Goal: Task Accomplishment & Management: Use online tool/utility

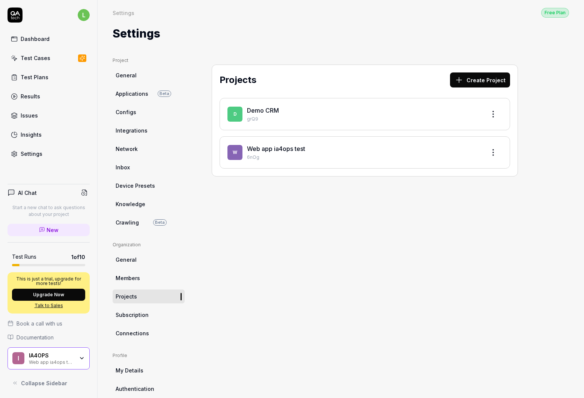
click at [285, 240] on div "Projects Create Project D Demo CRM grQ9 W Web app ia4ops test 6nOg" at bounding box center [365, 244] width 336 height 375
click at [472, 83] on button "Create Project" at bounding box center [480, 79] width 60 height 15
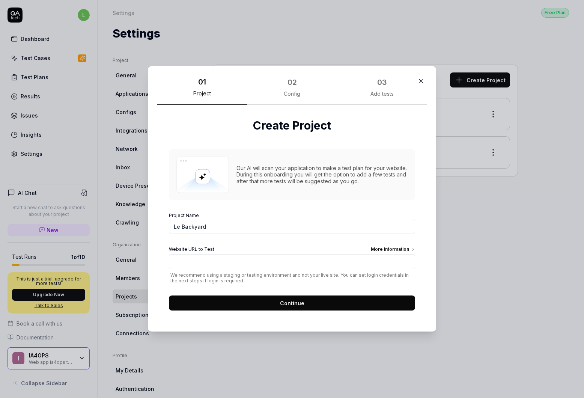
type input "Le Backyard"
click at [157, 214] on div "Create Project Our AI will scan your application to make a test plan for your w…" at bounding box center [292, 214] width 270 height 218
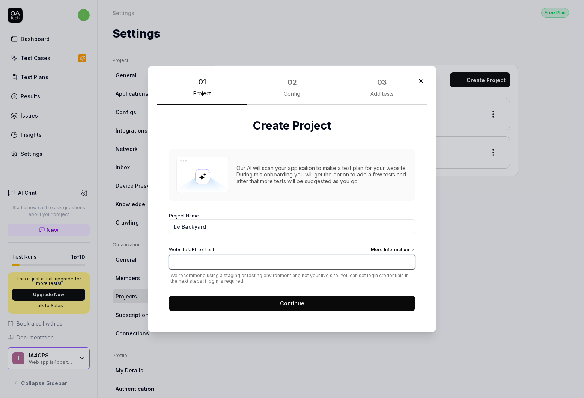
click at [186, 263] on input "Website URL to Test More Information" at bounding box center [292, 261] width 246 height 15
paste input "[URL][DOMAIN_NAME]"
type input "[URL][DOMAIN_NAME]"
click at [217, 304] on button "Continue" at bounding box center [292, 303] width 246 height 15
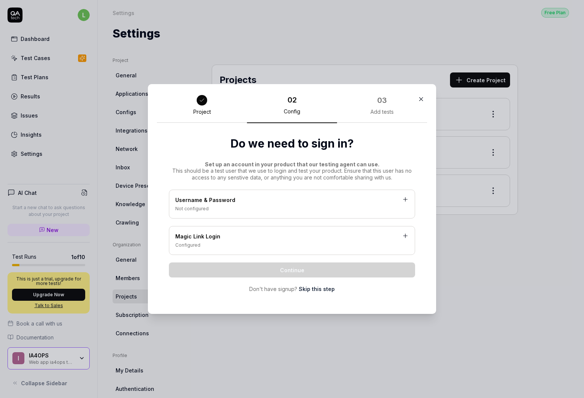
click at [311, 291] on link "Skip this step" at bounding box center [317, 289] width 36 height 8
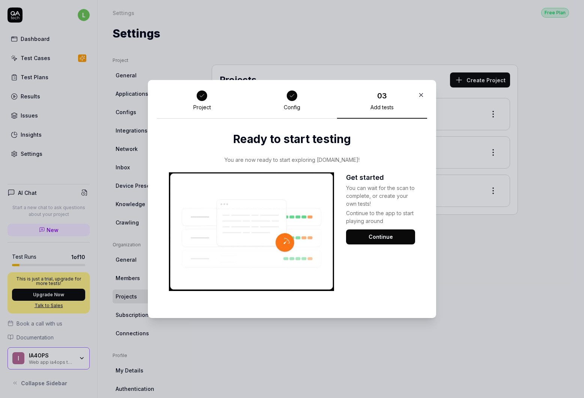
click at [365, 235] on button "Continue" at bounding box center [380, 236] width 69 height 15
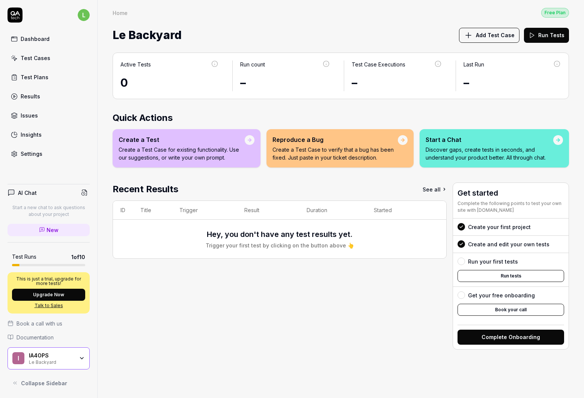
click at [327, 325] on div "Recent Results See all ID Title Trigger Result Duration Started Hey, you don't …" at bounding box center [280, 265] width 334 height 167
click at [228, 283] on div "Recent Results See all ID Title Trigger Result Duration Started Hey, you don't …" at bounding box center [280, 265] width 334 height 167
click at [212, 310] on div "Recent Results See all ID Title Trigger Result Duration Started Hey, you don't …" at bounding box center [280, 265] width 334 height 167
click at [258, 307] on div "Recent Results See all ID Title Trigger Result Duration Started Hey, you don't …" at bounding box center [280, 265] width 334 height 167
click at [492, 35] on span "Add Test Case" at bounding box center [495, 35] width 39 height 8
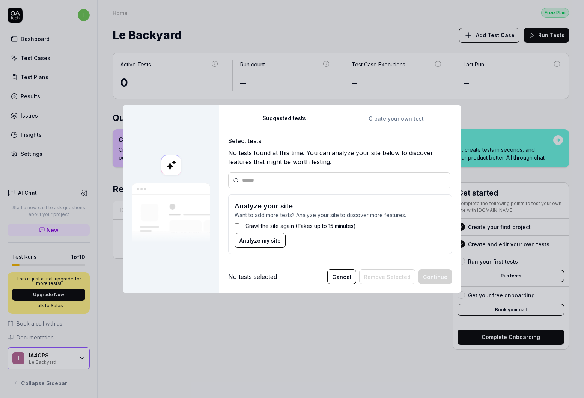
click at [260, 243] on span "Analyze my site" at bounding box center [259, 240] width 41 height 8
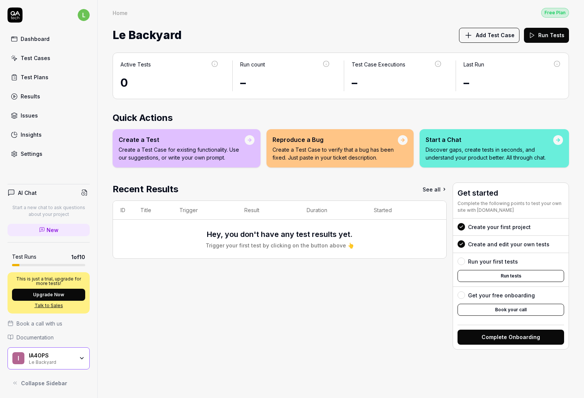
click at [245, 305] on div "Recent Results See all ID Title Trigger Result Duration Started Hey, you don't …" at bounding box center [280, 265] width 334 height 167
click at [256, 307] on div "Recent Results See all ID Title Trigger Result Duration Started Hey, you don't …" at bounding box center [280, 265] width 334 height 167
click at [498, 338] on button "Complete Onboarding" at bounding box center [511, 337] width 107 height 15
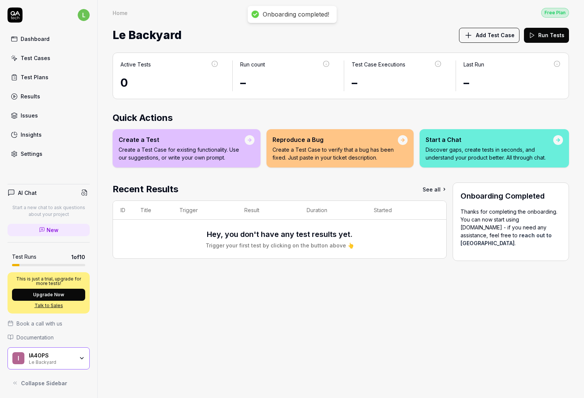
drag, startPoint x: 334, startPoint y: 322, endPoint x: 280, endPoint y: 300, distance: 57.6
click at [323, 320] on div "Active Tests 0 Run count – Test Case Executions – Last Run – Quick Actions Crea…" at bounding box center [341, 221] width 486 height 353
click at [26, 96] on div "Results" at bounding box center [31, 96] width 20 height 8
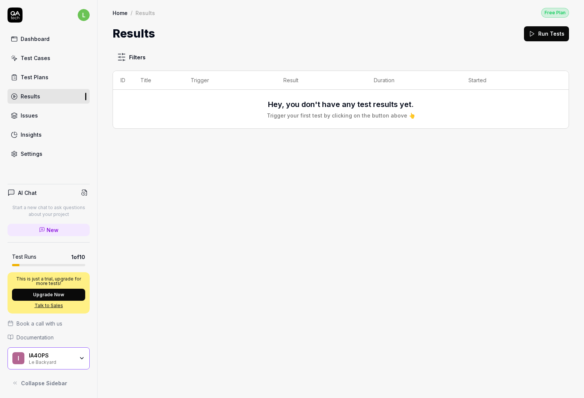
click at [23, 80] on div "Test Plans" at bounding box center [35, 77] width 28 height 8
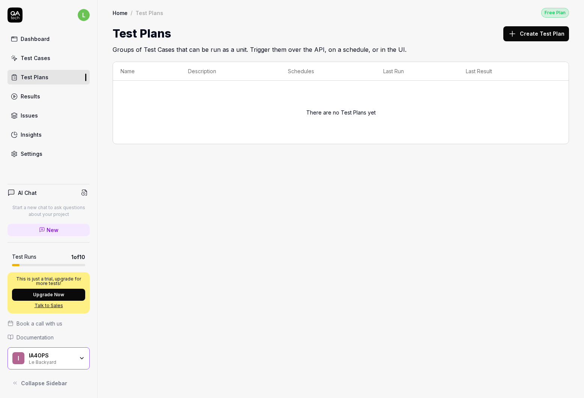
click at [32, 57] on div "Test Cases" at bounding box center [36, 58] width 30 height 8
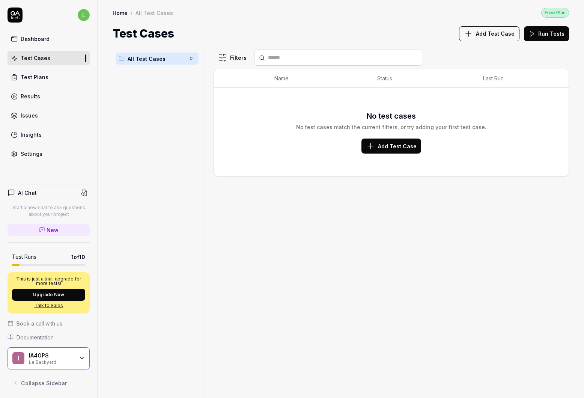
click at [77, 359] on div "IA4OPS Le Backyard" at bounding box center [54, 358] width 50 height 13
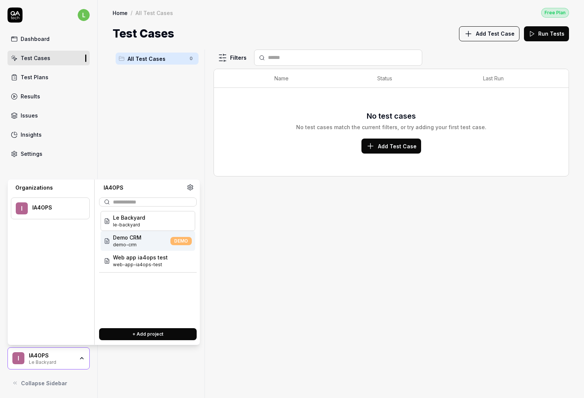
click at [128, 243] on span "demo-crm" at bounding box center [127, 244] width 29 height 7
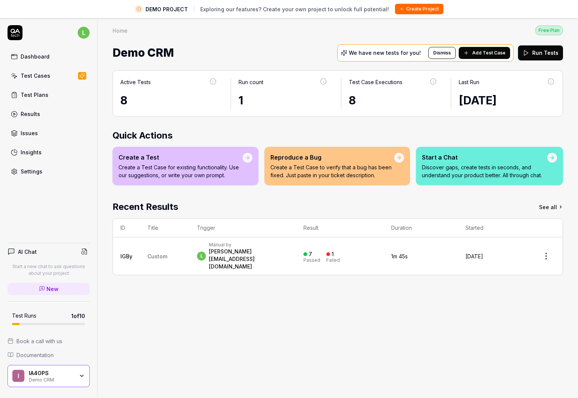
click at [173, 253] on td "Custom" at bounding box center [165, 256] width 50 height 38
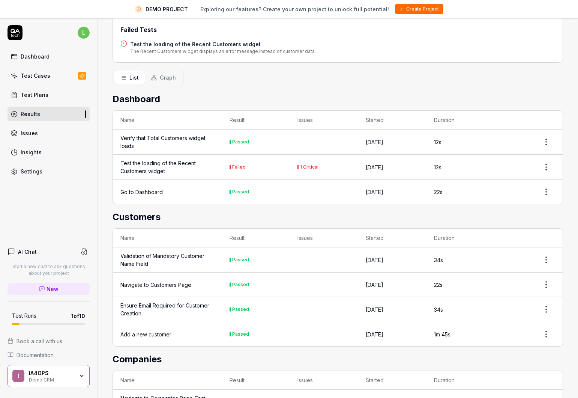
scroll to position [18, 0]
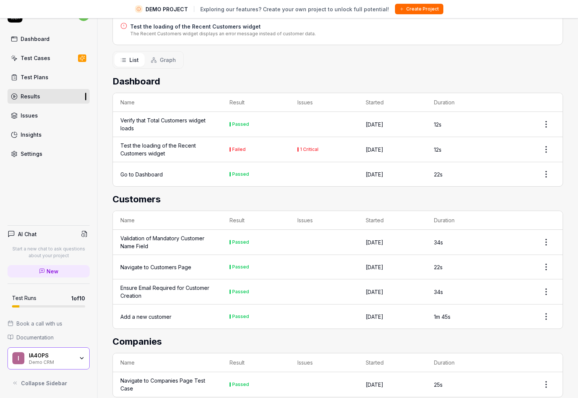
click at [157, 313] on div "Add a new customer" at bounding box center [145, 317] width 51 height 8
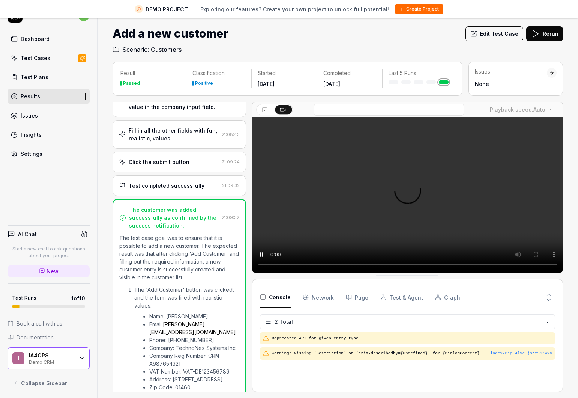
scroll to position [182, 0]
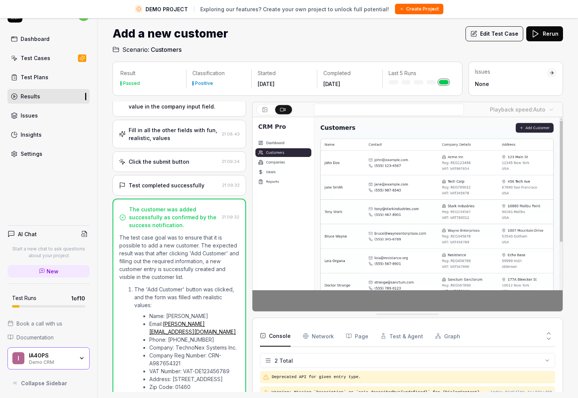
click at [144, 252] on p "The test case goal was to ensure that it is possible to add a new customer. The…" at bounding box center [179, 256] width 120 height 47
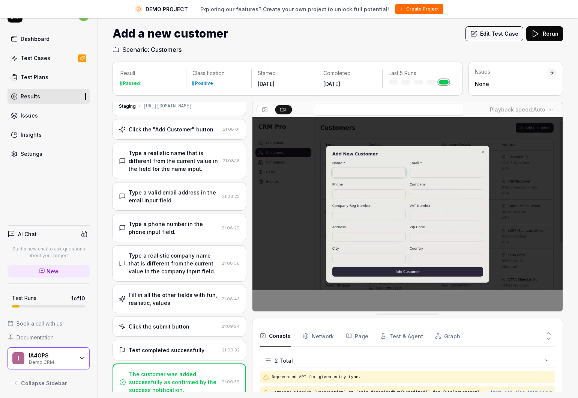
scroll to position [29, 0]
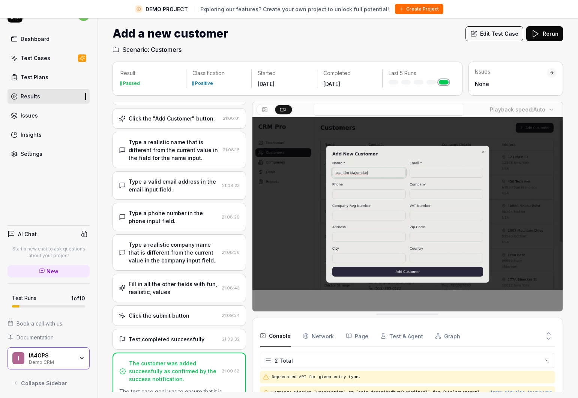
click at [157, 214] on div "Type a phone number in the phone input field." at bounding box center [174, 217] width 90 height 16
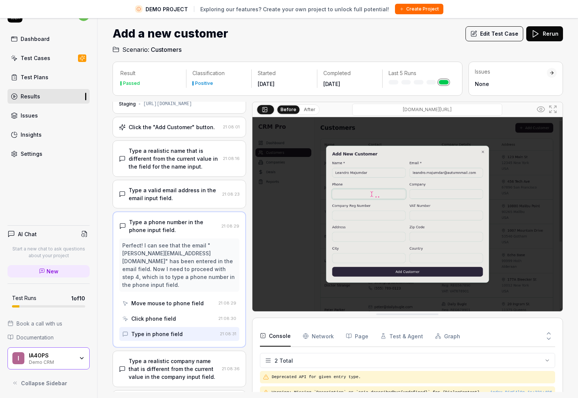
scroll to position [0, 0]
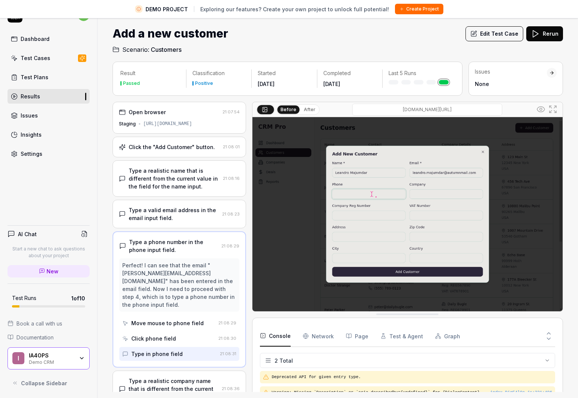
click at [303, 109] on button "After" at bounding box center [310, 109] width 18 height 8
click at [294, 110] on button "Before" at bounding box center [289, 109] width 22 height 8
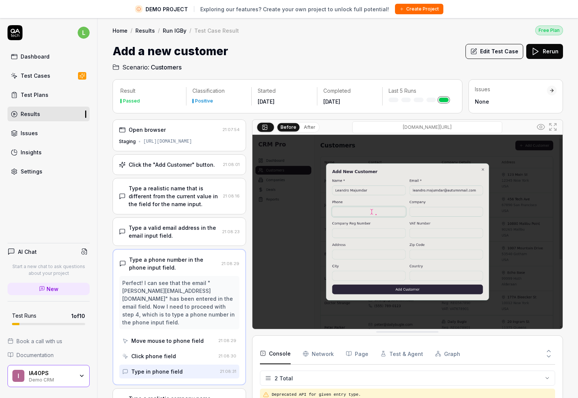
click at [502, 50] on button "Edit Test Case" at bounding box center [495, 51] width 58 height 15
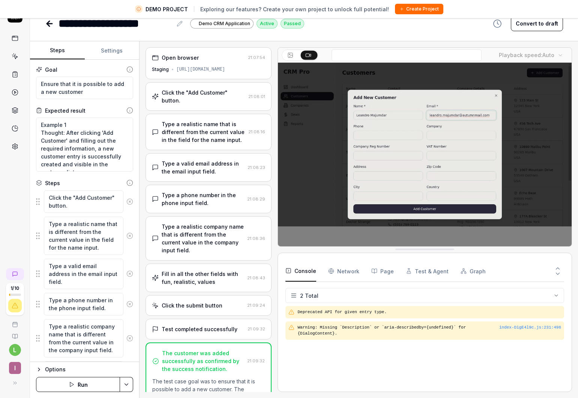
click at [13, 38] on icon at bounding box center [15, 38] width 7 height 7
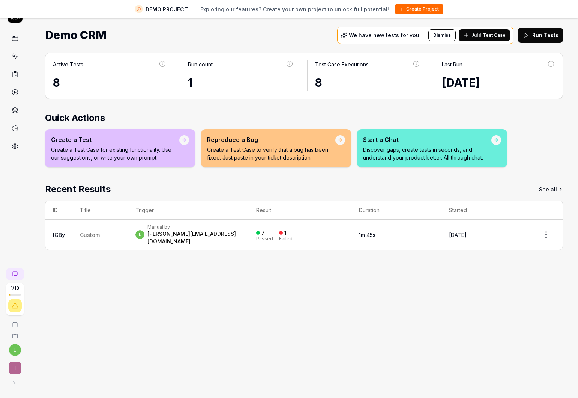
click at [357, 232] on td "1m 45s" at bounding box center [397, 235] width 90 height 30
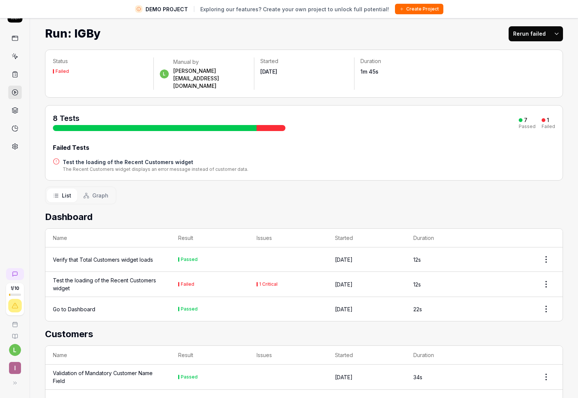
click at [116, 276] on div "Test the loading of the Recent Customers widget" at bounding box center [108, 284] width 110 height 16
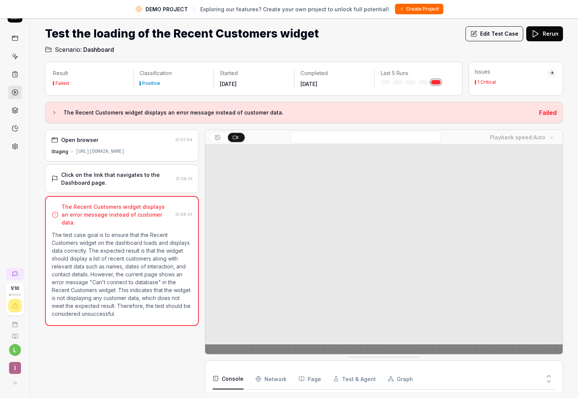
click at [53, 113] on icon at bounding box center [54, 113] width 6 height 6
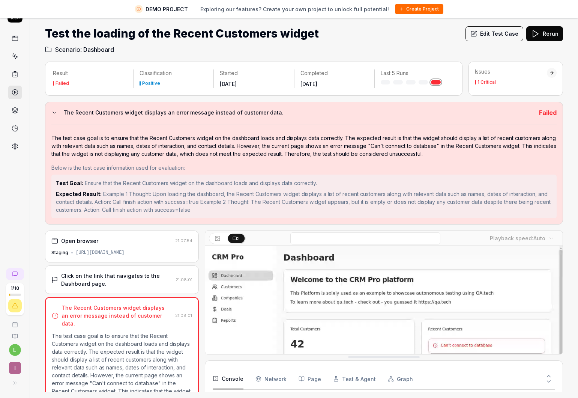
click at [53, 113] on icon at bounding box center [54, 113] width 6 height 6
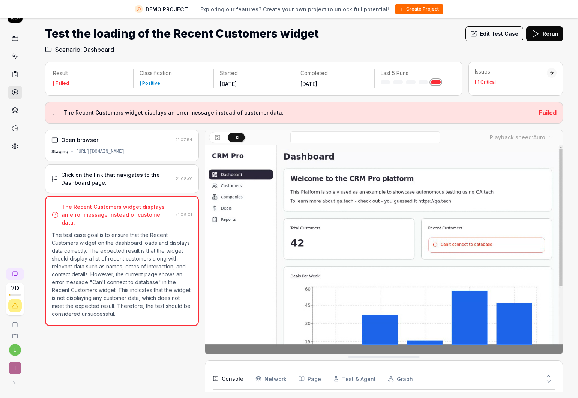
scroll to position [11, 0]
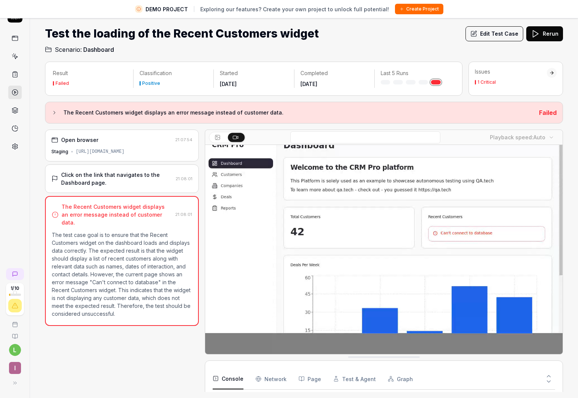
click at [17, 307] on icon at bounding box center [15, 305] width 7 height 7
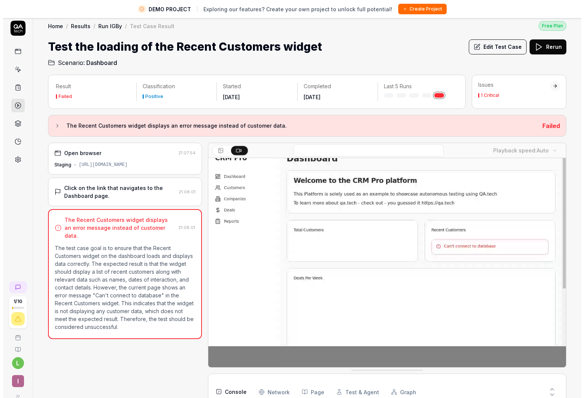
scroll to position [0, 0]
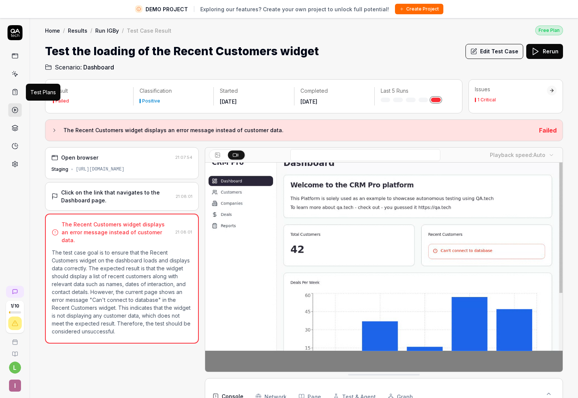
click at [17, 91] on icon at bounding box center [15, 92] width 5 height 5
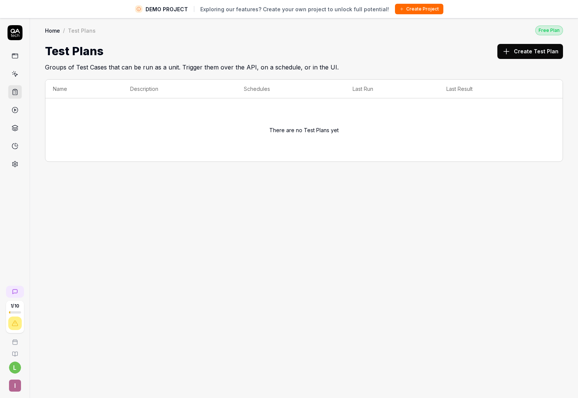
click at [15, 130] on icon at bounding box center [15, 130] width 6 height 2
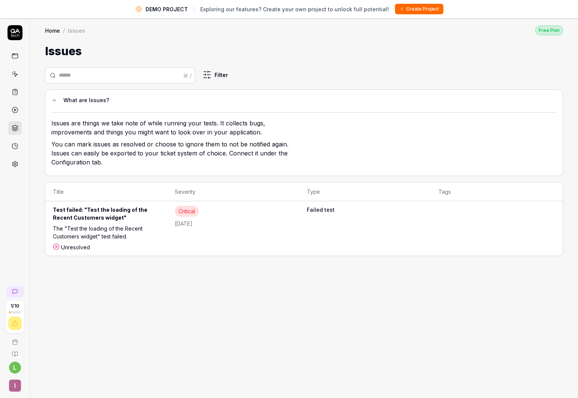
click at [20, 147] on link at bounding box center [15, 146] width 14 height 14
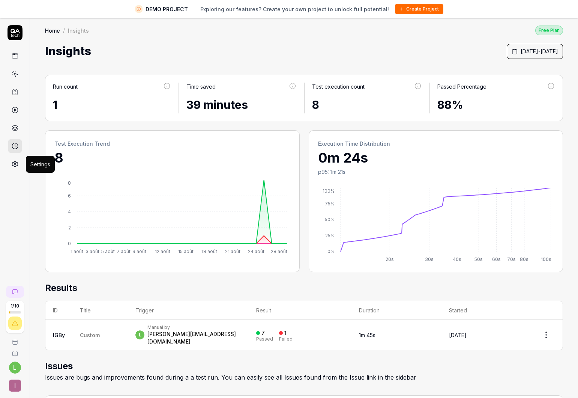
click at [12, 164] on icon at bounding box center [15, 164] width 7 height 7
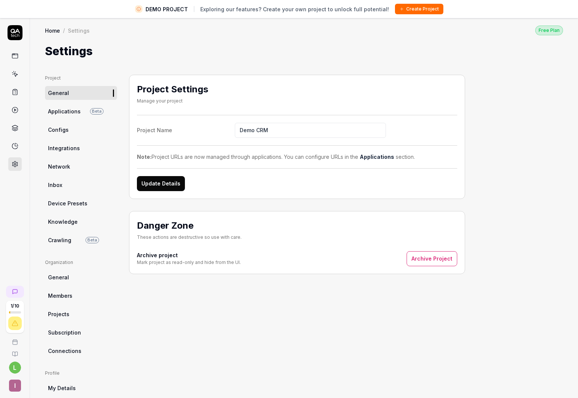
click at [158, 304] on div "Project Settings Manage your project Project Name Demo CRM Note: Project URLs a…" at bounding box center [297, 262] width 336 height 375
click at [64, 242] on span "Crawling" at bounding box center [59, 240] width 23 height 8
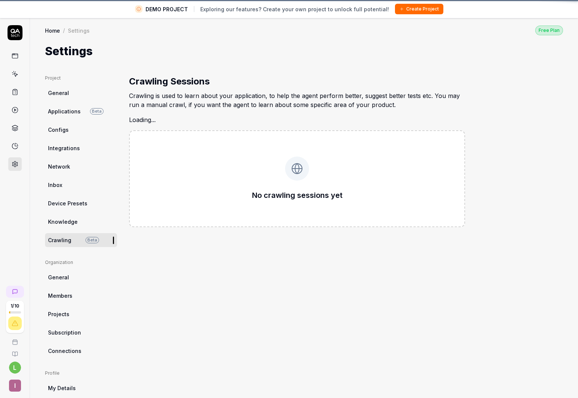
type textarea "*"
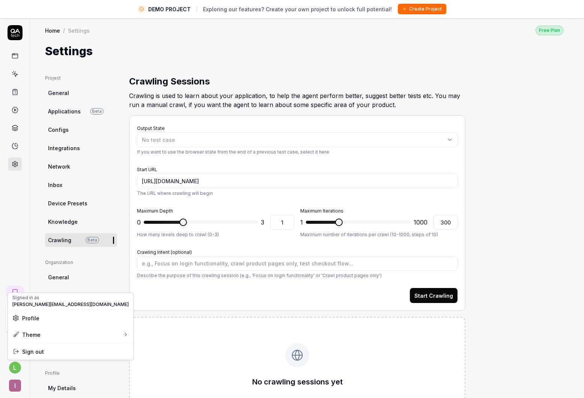
click at [13, 369] on html "DEMO PROJECT Exploring our features? Create your own project to unlock full pot…" at bounding box center [292, 208] width 584 height 416
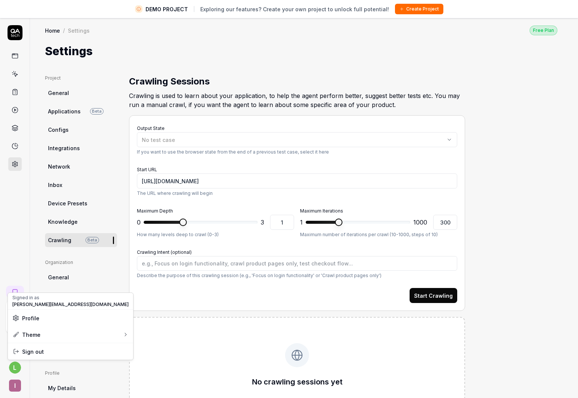
click at [13, 369] on html "DEMO PROJECT Exploring our features? Create your own project to unlock full pot…" at bounding box center [289, 208] width 578 height 416
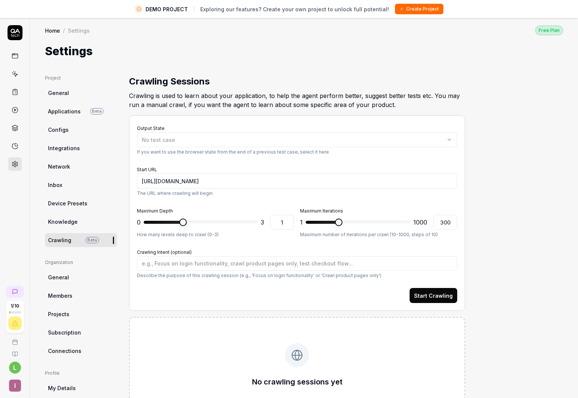
click at [19, 382] on span "I" at bounding box center [15, 385] width 12 height 12
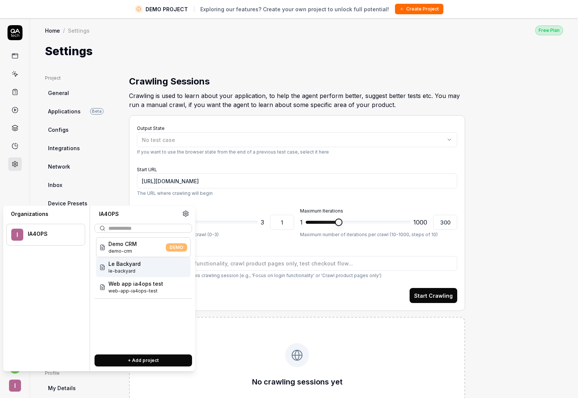
click at [119, 267] on span "Le Backyard" at bounding box center [124, 264] width 32 height 8
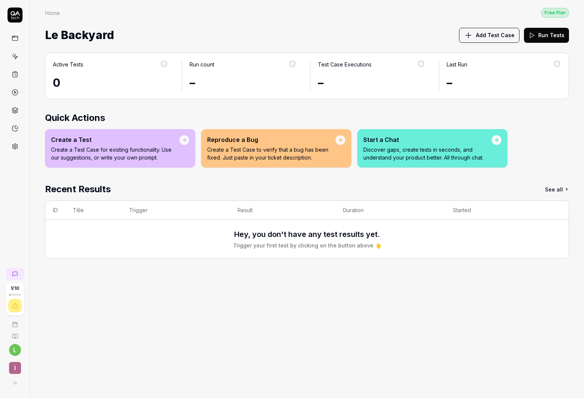
click at [17, 39] on rect at bounding box center [15, 38] width 6 height 5
click at [14, 39] on icon at bounding box center [15, 38] width 7 height 7
click at [233, 310] on div "Active Tests 0 Run count – Test Case Executions – Last Run – Quick Actions Crea…" at bounding box center [307, 221] width 554 height 353
click at [14, 380] on icon at bounding box center [14, 383] width 6 height 6
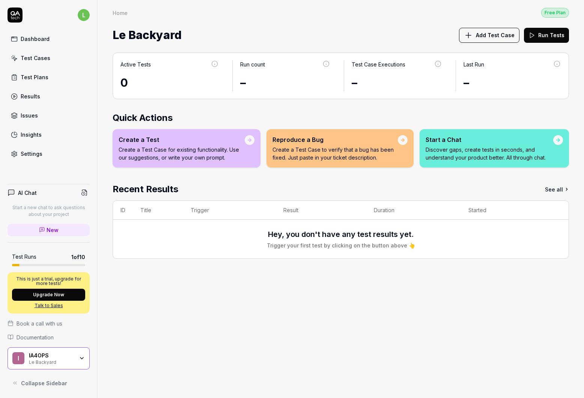
click at [39, 282] on p "This is just a trial, upgrade for more tests!" at bounding box center [48, 281] width 73 height 9
click at [39, 233] on link "New" at bounding box center [49, 230] width 82 height 12
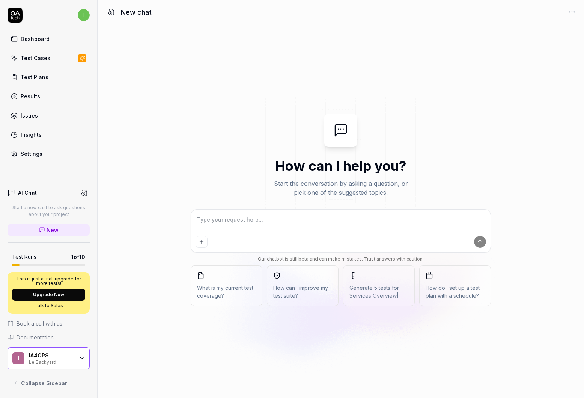
type textarea "*"
click at [25, 79] on div "Test Plans" at bounding box center [35, 77] width 28 height 8
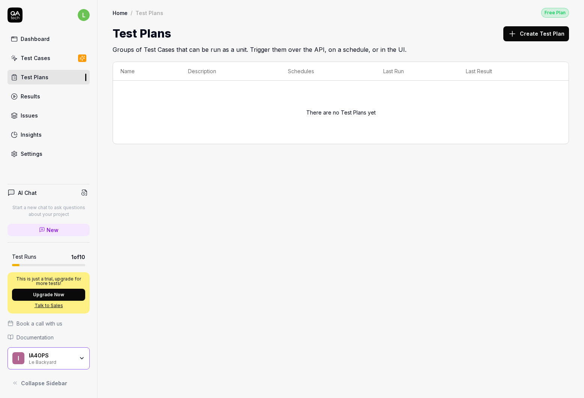
click at [528, 37] on button "Create Test Plan" at bounding box center [536, 33] width 66 height 15
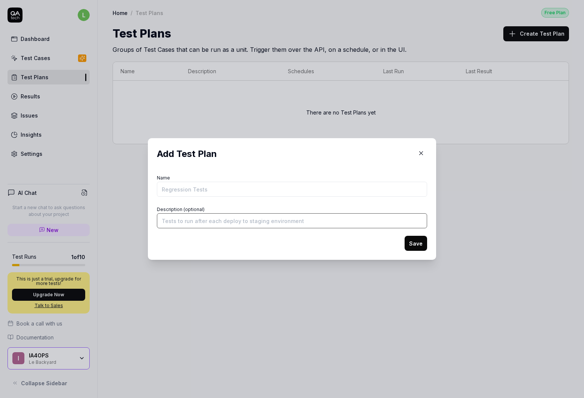
click at [186, 223] on input "Description (optional)" at bounding box center [292, 220] width 270 height 15
click at [219, 199] on form "Name Description (optional) Save" at bounding box center [292, 212] width 270 height 78
click at [419, 154] on icon "button" at bounding box center [421, 153] width 7 height 7
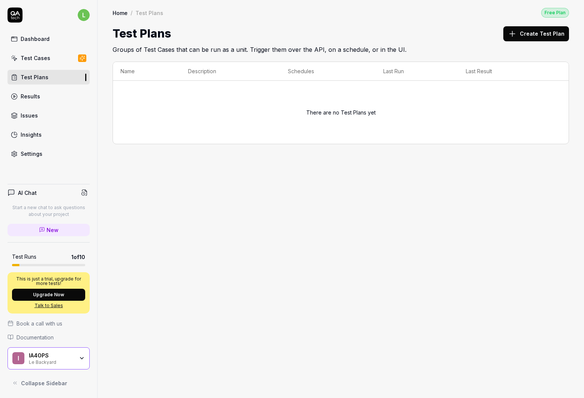
click at [295, 74] on th "Schedules" at bounding box center [327, 71] width 95 height 19
click at [512, 35] on icon at bounding box center [512, 33] width 9 height 9
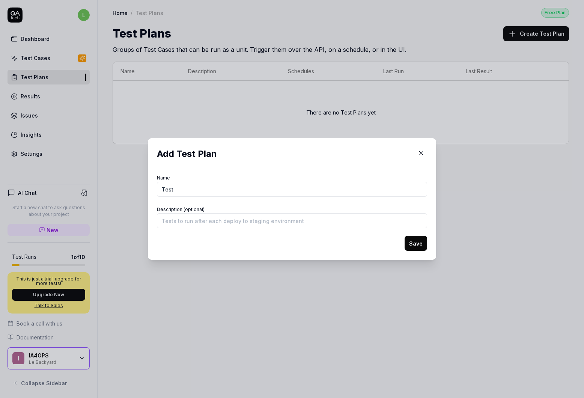
type input "Test"
click at [411, 241] on button "Save" at bounding box center [416, 243] width 23 height 15
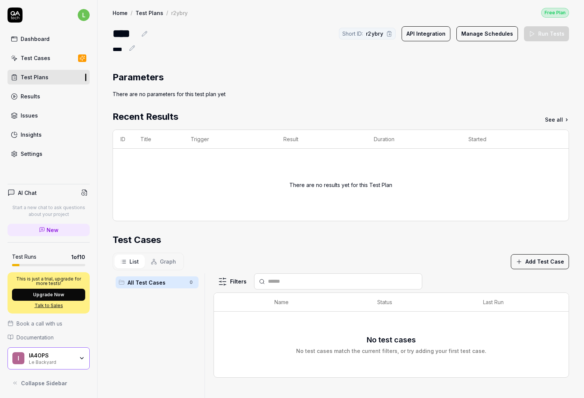
click at [477, 38] on button "Manage Schedules" at bounding box center [487, 33] width 62 height 15
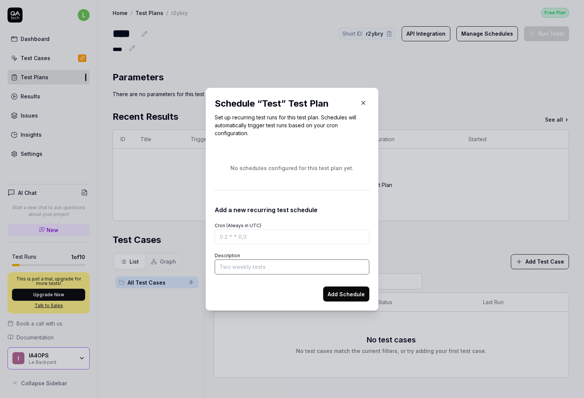
click at [226, 273] on input "Description" at bounding box center [292, 266] width 155 height 15
click at [236, 130] on p "Set up recurring test runs for this test plan. Schedules will automatically tri…" at bounding box center [292, 125] width 155 height 24
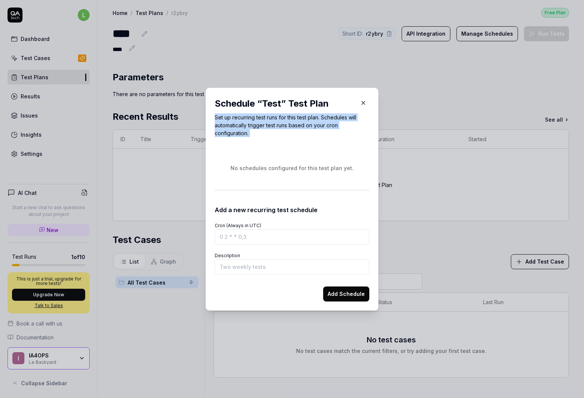
click at [236, 130] on p "Set up recurring test runs for this test plan. Schedules will automatically tri…" at bounding box center [292, 125] width 155 height 24
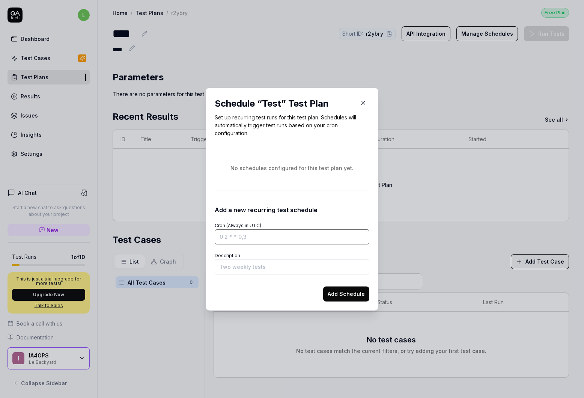
click at [242, 239] on input "Cron (Always in UTC)" at bounding box center [292, 236] width 155 height 15
click at [282, 222] on div "Cron (Always in UTC)" at bounding box center [292, 232] width 155 height 24
drag, startPoint x: 271, startPoint y: 106, endPoint x: 210, endPoint y: 110, distance: 61.7
click at [209, 108] on div "Schedule “ Test ” Test Plan Set up recurring test runs for this test plan. Sche…" at bounding box center [292, 199] width 173 height 223
copy div "Schedule “ Test ”"
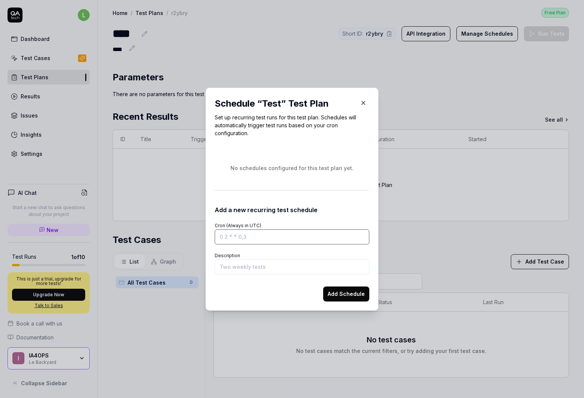
click at [245, 233] on input "Cron (Always in UTC)" at bounding box center [292, 236] width 155 height 15
type input "1"
click at [260, 271] on input "Description" at bounding box center [292, 266] width 155 height 15
click at [240, 237] on input "1" at bounding box center [292, 236] width 155 height 15
type input "1"
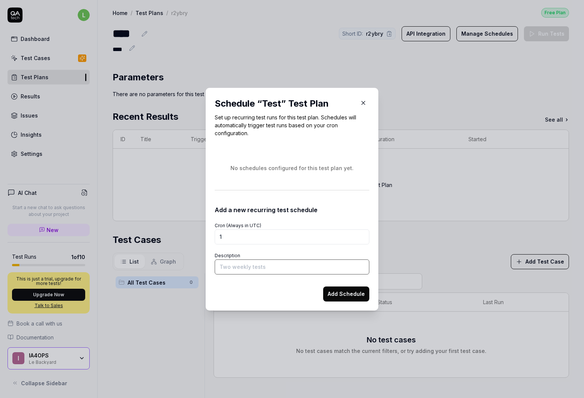
click at [242, 265] on input "Description" at bounding box center [292, 266] width 155 height 15
type input "One per day"
click at [345, 289] on button "Add Schedule" at bounding box center [346, 293] width 46 height 15
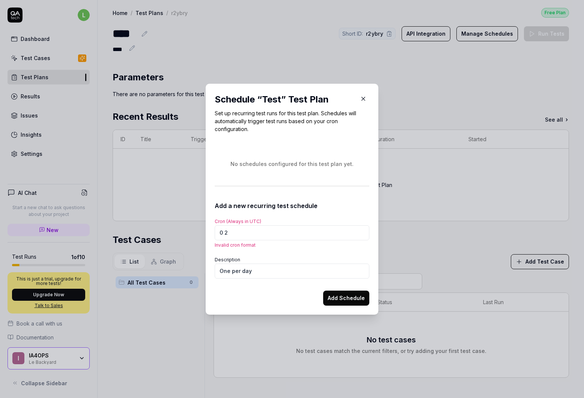
click at [250, 295] on div "Add Schedule" at bounding box center [292, 295] width 155 height 21
click at [332, 296] on button "Add Schedule" at bounding box center [346, 298] width 46 height 15
click at [298, 216] on div "Cron (Always in UTC) 0 2 Invalid cron format" at bounding box center [292, 232] width 155 height 32
click at [256, 229] on input "0 2" at bounding box center [292, 232] width 155 height 15
click at [261, 231] on input "0 2" at bounding box center [292, 232] width 155 height 15
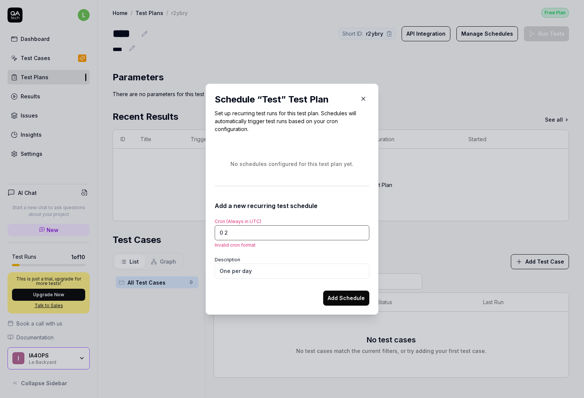
click at [261, 231] on input "0 2" at bounding box center [292, 232] width 155 height 15
type input "0"
paste input "0 2 * * *"
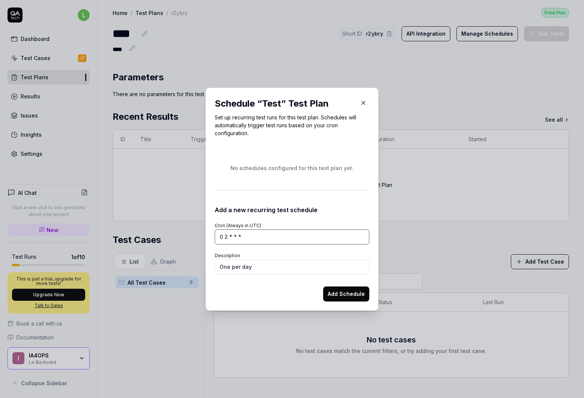
type input "0 2 * * *"
click at [334, 296] on button "Add Schedule" at bounding box center [346, 293] width 46 height 15
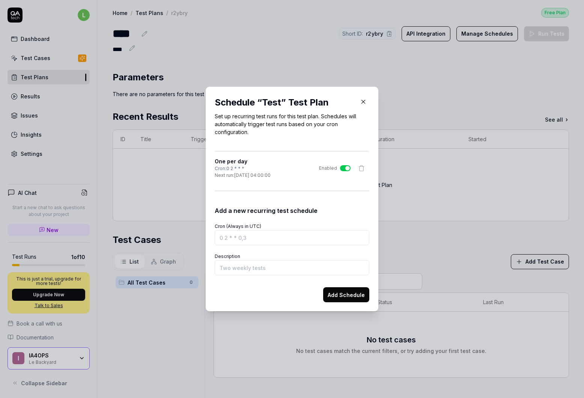
click at [364, 101] on button "button" at bounding box center [363, 102] width 12 height 12
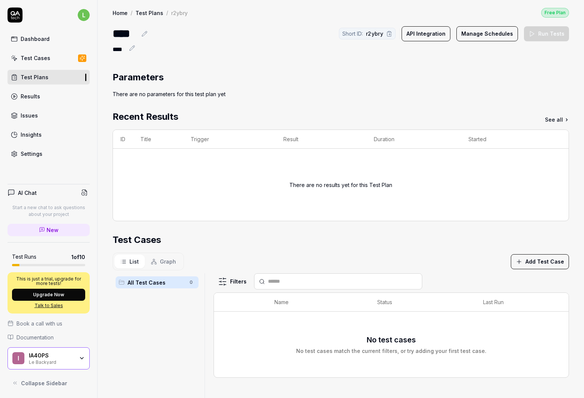
click at [465, 33] on button "Manage Schedules" at bounding box center [487, 33] width 62 height 15
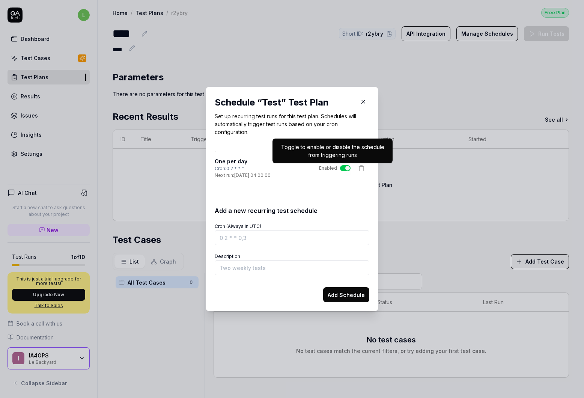
click at [363, 104] on icon "button" at bounding box center [363, 101] width 7 height 7
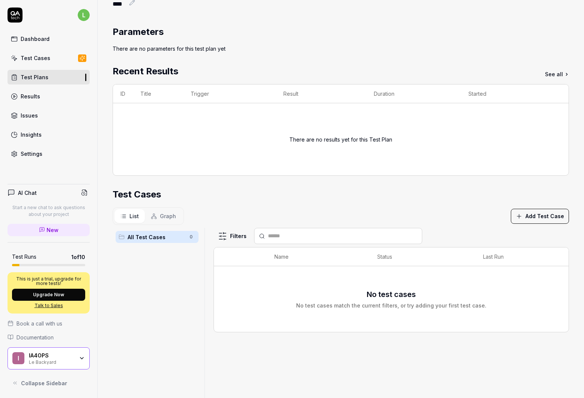
scroll to position [46, 0]
click at [525, 218] on button "Add Test Case" at bounding box center [540, 215] width 58 height 15
click at [152, 295] on div "All Test Cases 0" at bounding box center [157, 346] width 89 height 239
click at [28, 62] on link "Test Cases" at bounding box center [49, 58] width 82 height 15
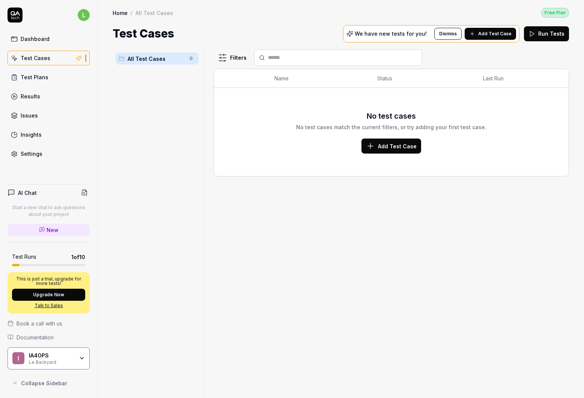
click at [381, 148] on span "Add Test Case" at bounding box center [397, 146] width 39 height 8
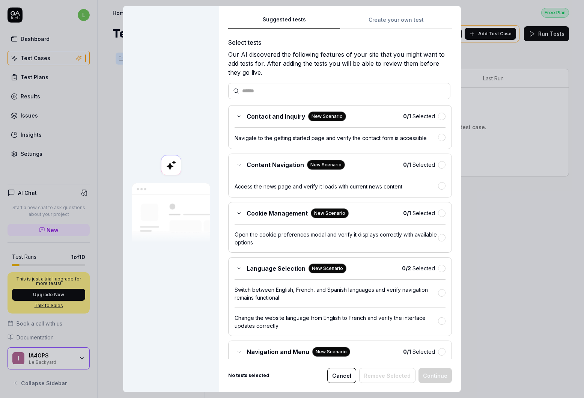
click at [260, 61] on div "Our AI discovered the following features of your site that you might want to ad…" at bounding box center [340, 63] width 224 height 27
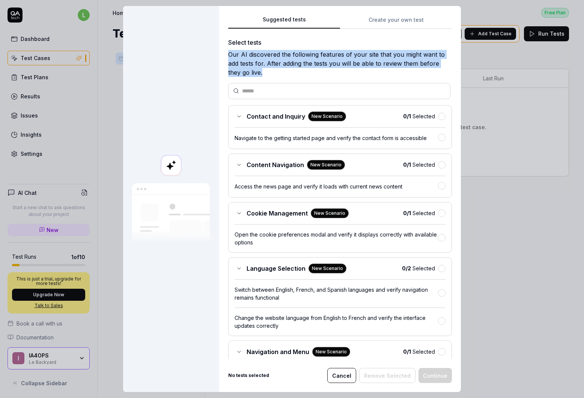
click at [260, 61] on div "Our AI discovered the following features of your site that you might want to ad…" at bounding box center [340, 63] width 224 height 27
click at [438, 117] on button "button" at bounding box center [442, 117] width 8 height 8
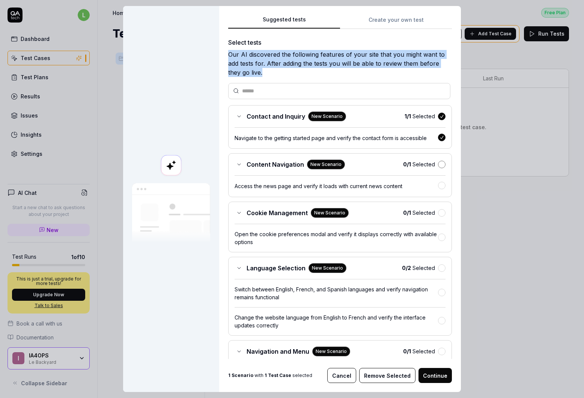
click at [438, 165] on button "button" at bounding box center [442, 165] width 8 height 8
click at [438, 214] on button "button" at bounding box center [442, 213] width 8 height 8
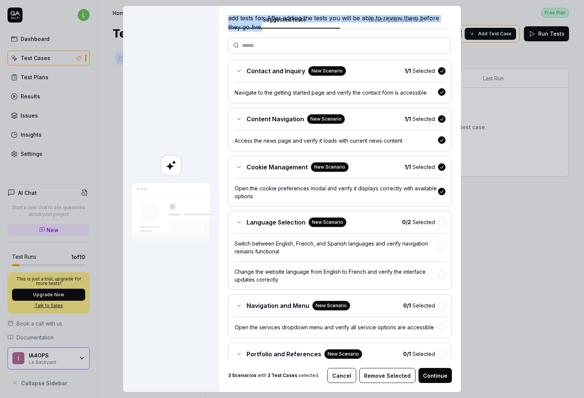
scroll to position [47, 0]
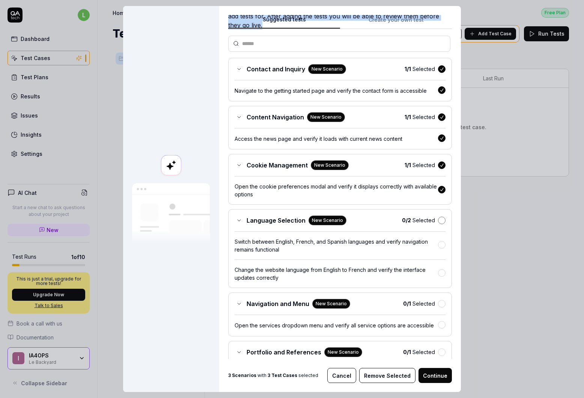
click at [438, 223] on button "button" at bounding box center [442, 221] width 8 height 8
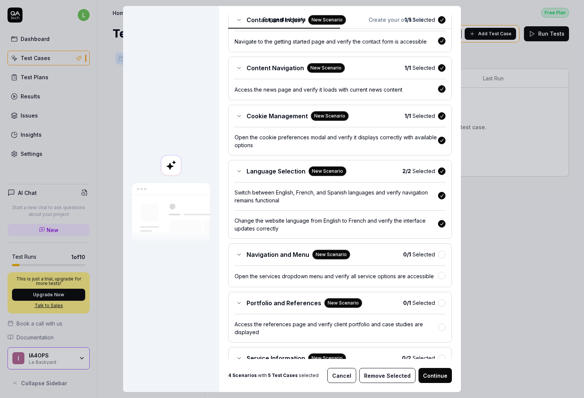
scroll to position [101, 0]
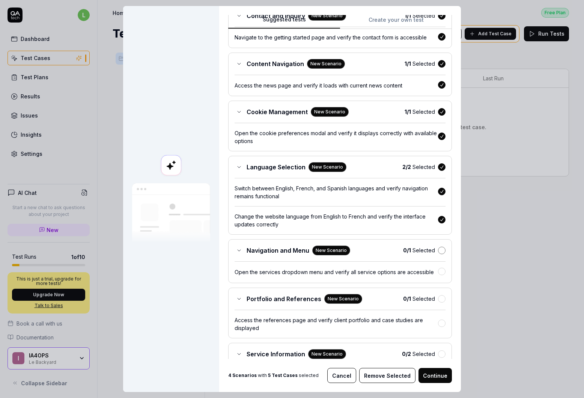
click at [438, 251] on button "button" at bounding box center [442, 251] width 8 height 8
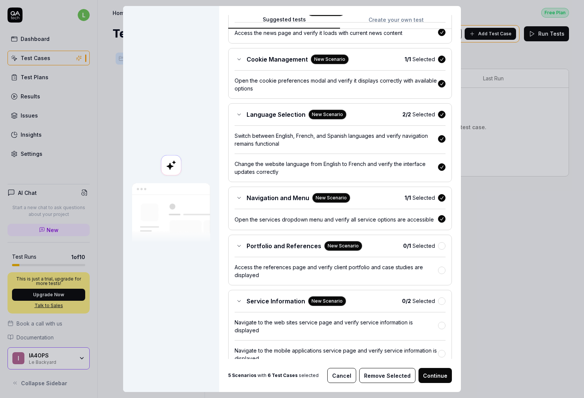
scroll to position [155, 0]
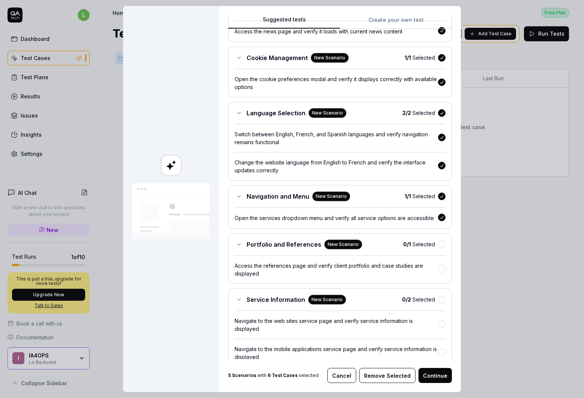
click at [434, 248] on div "Portfolio and References New Scenario 0 / 1 Selected" at bounding box center [340, 244] width 211 height 10
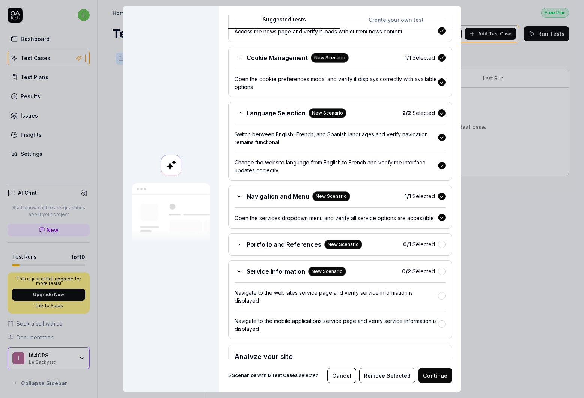
click at [429, 380] on button "Continue" at bounding box center [435, 375] width 33 height 15
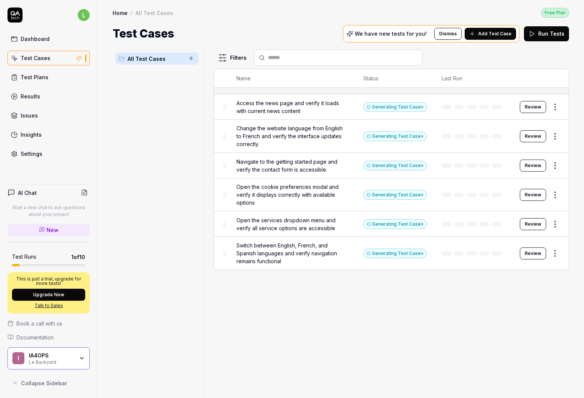
click at [537, 34] on button "Run Tests" at bounding box center [546, 33] width 45 height 15
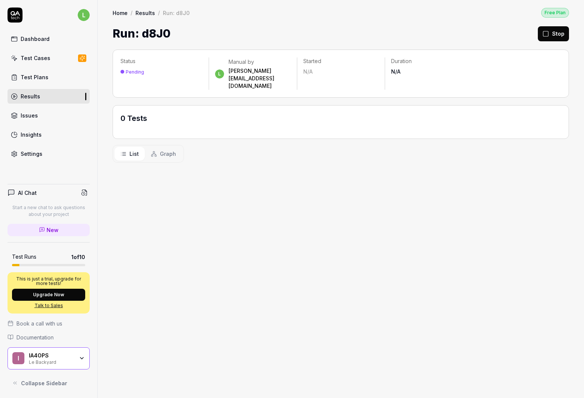
click at [50, 72] on link "Test Plans" at bounding box center [49, 77] width 82 height 15
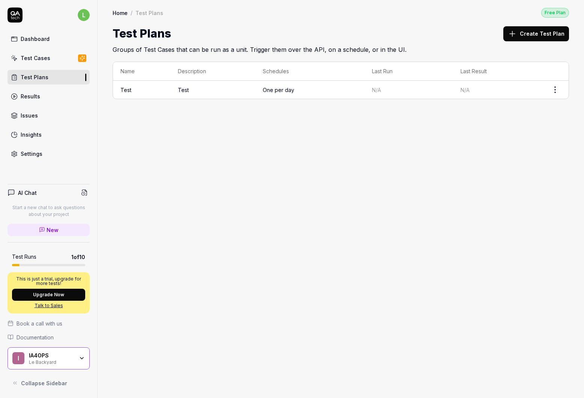
click at [45, 60] on div "Test Cases" at bounding box center [36, 58] width 30 height 8
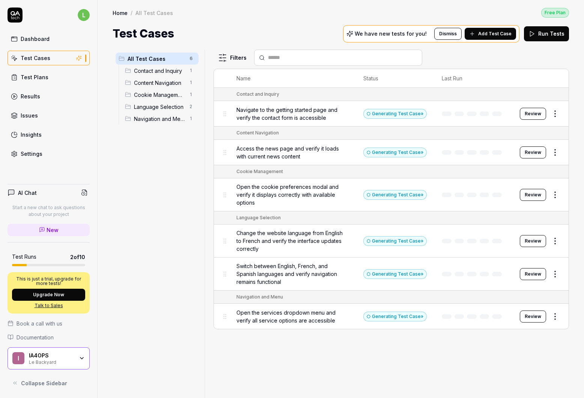
click at [387, 114] on div "Generating Test Case »" at bounding box center [394, 114] width 63 height 10
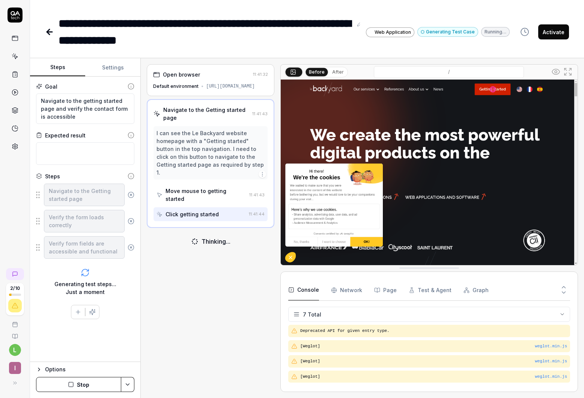
scroll to position [44, 0]
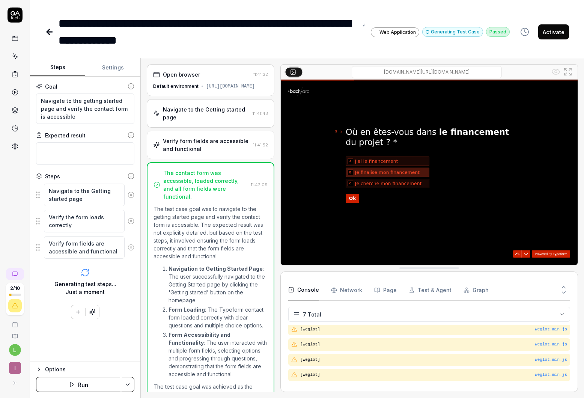
scroll to position [44, 0]
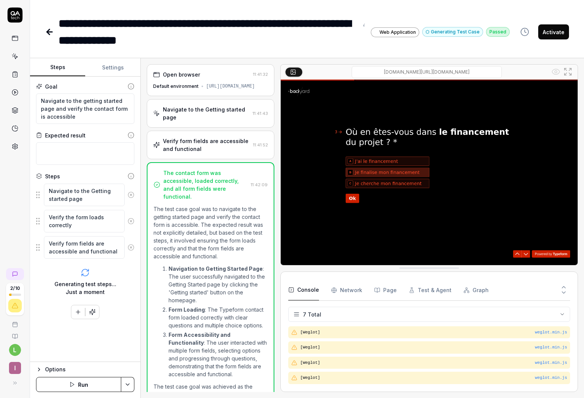
click at [46, 33] on icon at bounding box center [49, 31] width 9 height 9
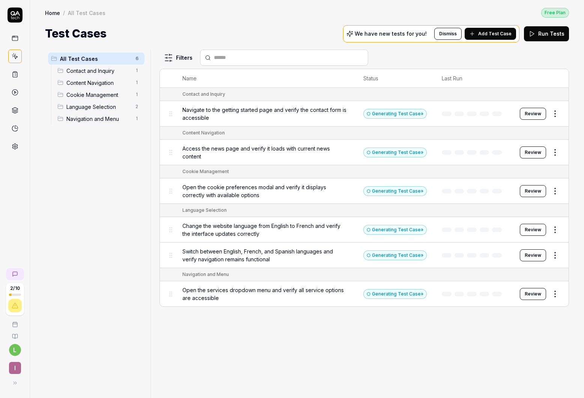
click at [400, 151] on div "Generating Test Case »" at bounding box center [394, 153] width 63 height 10
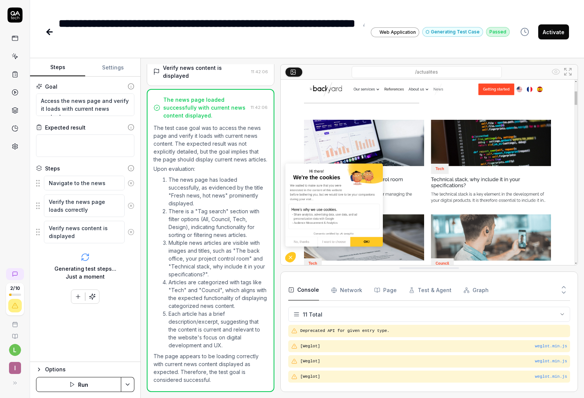
scroll to position [105, 0]
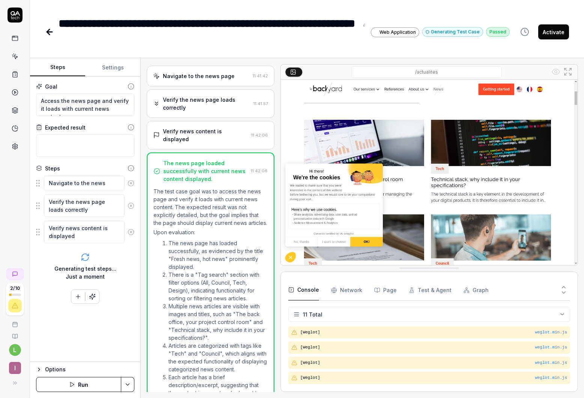
scroll to position [2, 0]
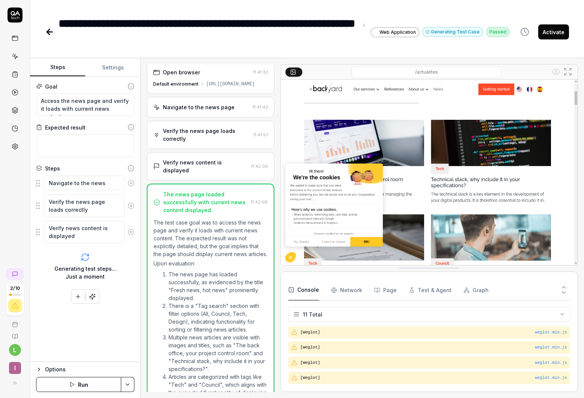
click at [180, 111] on div "Navigate to the news page" at bounding box center [199, 107] width 72 height 8
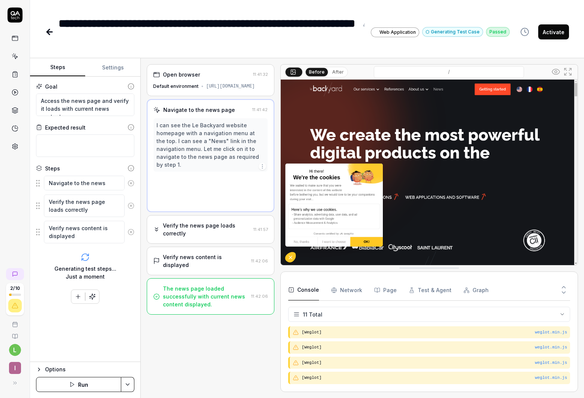
scroll to position [0, 0]
click at [330, 74] on button "After" at bounding box center [338, 72] width 18 height 8
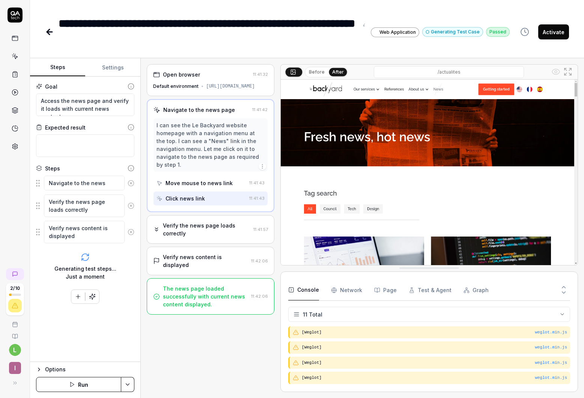
click at [321, 73] on button "Before" at bounding box center [317, 72] width 22 height 8
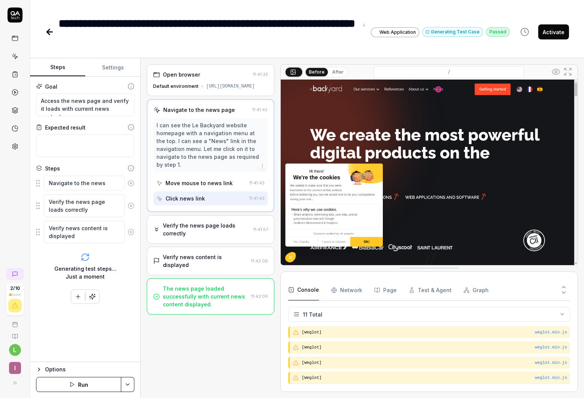
click at [185, 233] on div "Verify the news page loads correctly" at bounding box center [206, 229] width 87 height 16
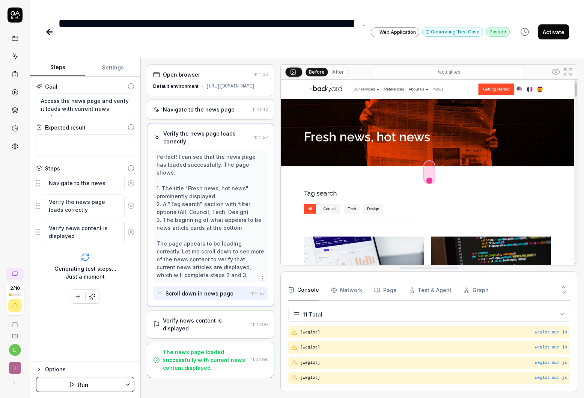
click at [180, 323] on div "Verify news content is displayed 11:42:06" at bounding box center [211, 324] width 128 height 29
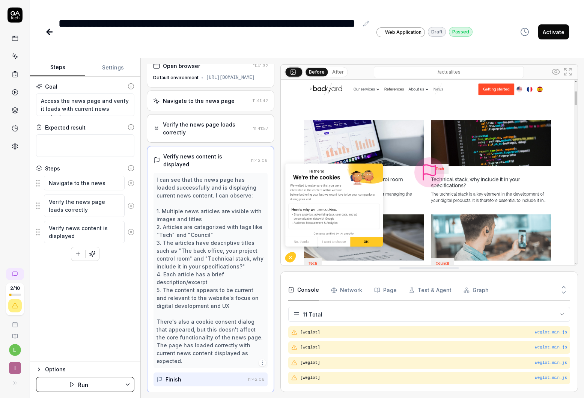
scroll to position [105, 0]
type textarea "*"
click at [17, 57] on icon at bounding box center [15, 56] width 7 height 7
